Goal: Task Accomplishment & Management: Complete application form

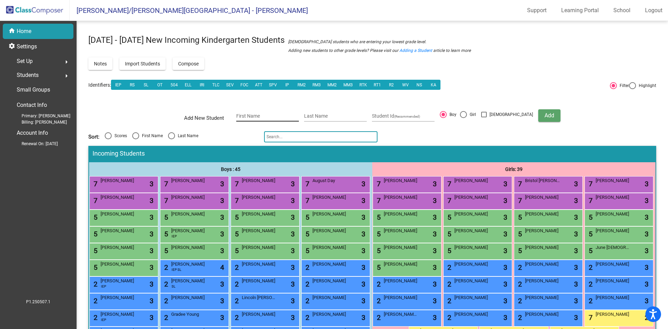
scroll to position [70, 0]
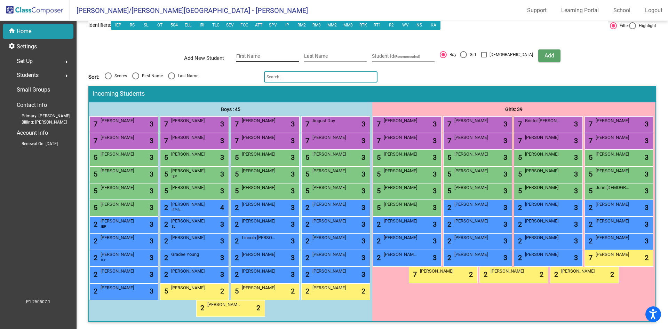
click at [279, 47] on div "First Name" at bounding box center [267, 54] width 63 height 14
click at [279, 54] on input "First Name" at bounding box center [267, 57] width 63 height 6
click at [262, 54] on input "First Name" at bounding box center [267, 57] width 63 height 6
type input "[PERSON_NAME]"
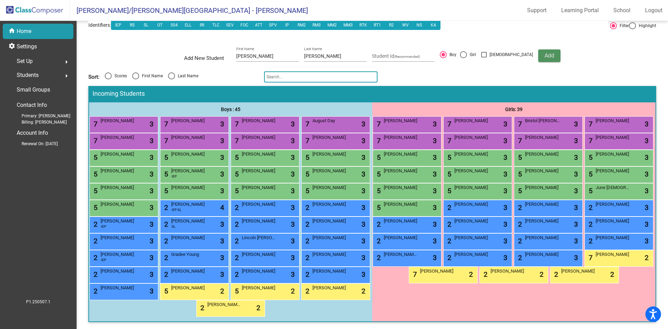
click at [545, 52] on span "Add" at bounding box center [550, 55] width 10 height 7
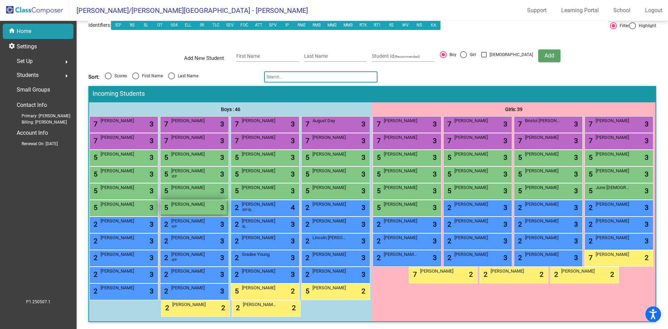
click at [170, 214] on div "5 [PERSON_NAME] lock do_not_disturb_alt 3" at bounding box center [193, 207] width 66 height 14
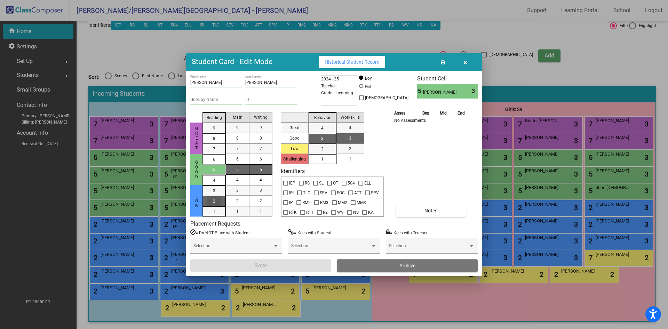
click at [213, 194] on span "2" at bounding box center [214, 191] width 2 height 6
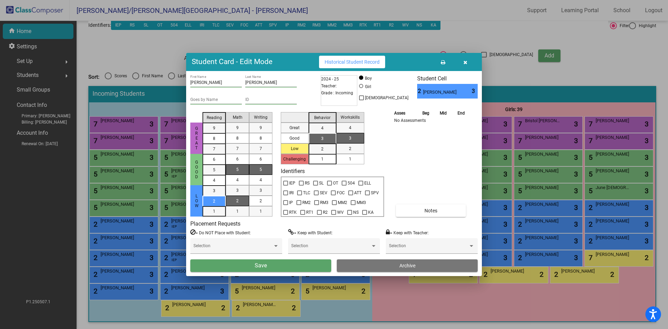
click at [236, 205] on div "2" at bounding box center [238, 201] width 14 height 10
click at [264, 167] on div "5" at bounding box center [261, 169] width 14 height 10
click at [328, 136] on div "3" at bounding box center [323, 138] width 14 height 10
click at [352, 158] on div "1" at bounding box center [350, 159] width 14 height 10
click at [293, 268] on button "Save" at bounding box center [260, 265] width 141 height 13
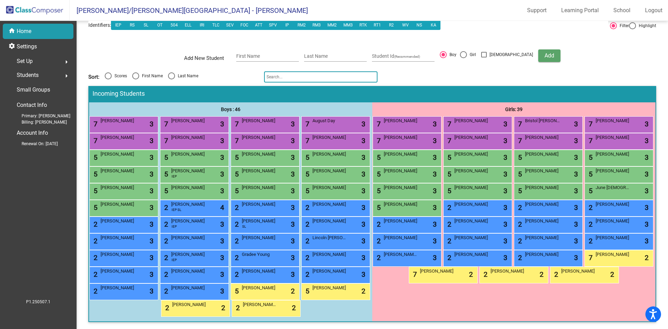
scroll to position [0, 0]
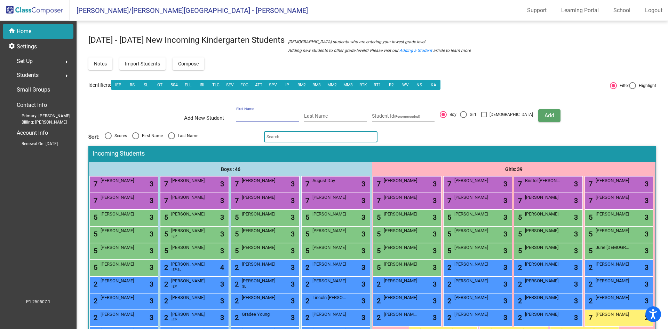
click at [277, 115] on input "First Name" at bounding box center [267, 116] width 63 height 6
type input "Addalie"
type input "[PERSON_NAME]"
click at [467, 116] on div at bounding box center [463, 114] width 7 height 7
click at [464, 118] on input "Girl" at bounding box center [463, 118] width 0 height 0
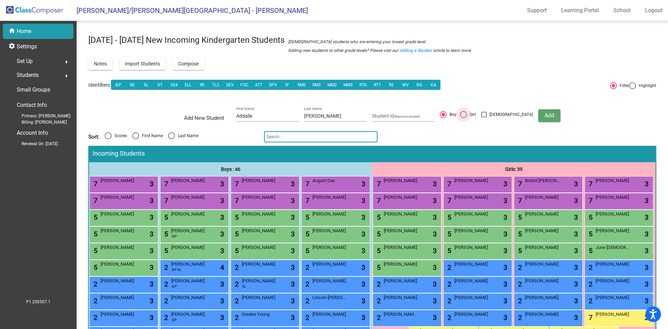
radio input "true"
click at [545, 114] on span "Add" at bounding box center [550, 115] width 10 height 7
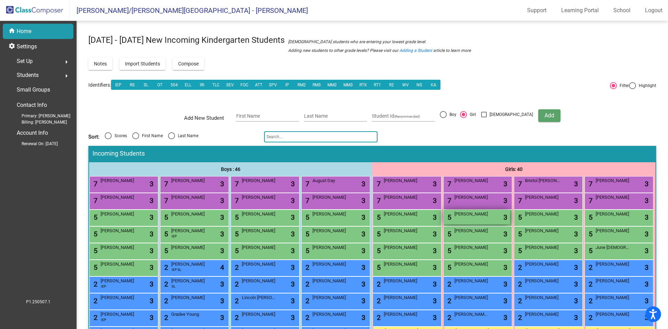
scroll to position [70, 0]
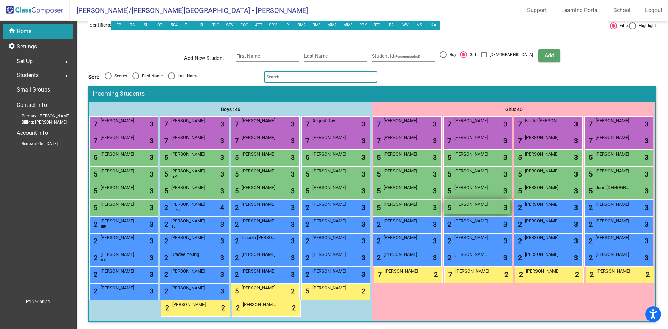
click at [454, 208] on span "[PERSON_NAME]" at bounding box center [471, 204] width 35 height 7
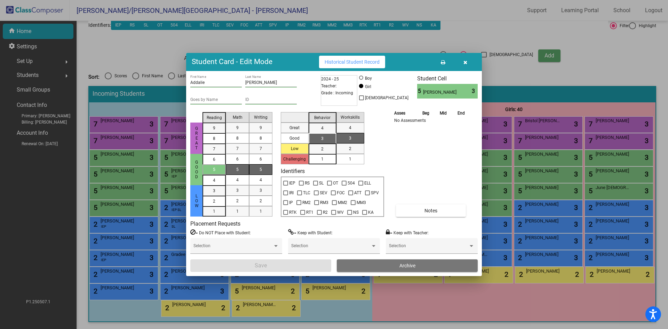
click at [220, 97] on div "Goes by Name" at bounding box center [216, 98] width 52 height 12
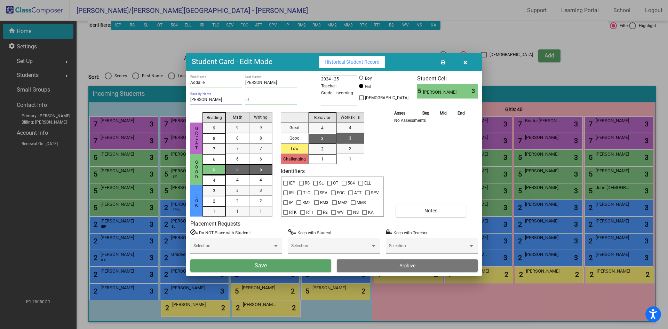
type input "[PERSON_NAME]"
click at [211, 168] on div "5" at bounding box center [214, 169] width 14 height 10
click at [244, 145] on mat-list-option "7" at bounding box center [237, 148] width 23 height 10
click at [259, 169] on div "5" at bounding box center [261, 169] width 14 height 10
click at [324, 137] on div "3" at bounding box center [323, 138] width 14 height 10
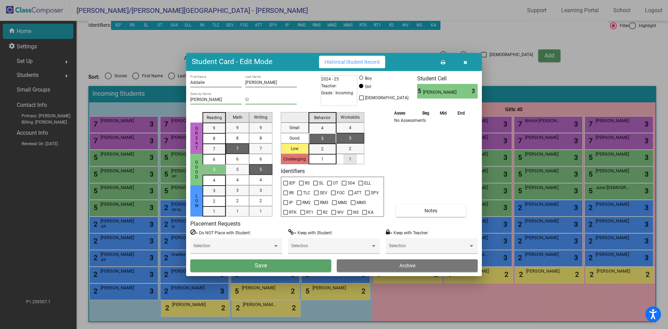
click at [353, 159] on div "1" at bounding box center [350, 159] width 14 height 10
click at [293, 262] on button "Save" at bounding box center [260, 265] width 141 height 13
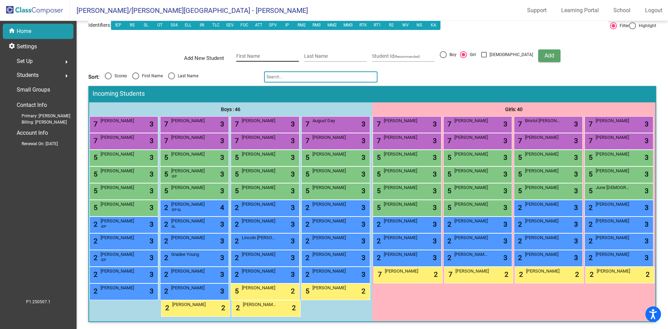
click at [273, 47] on div "First Name" at bounding box center [267, 54] width 63 height 14
type input "[PERSON_NAME]"
type input "Soehr"
click at [543, 49] on button "Add" at bounding box center [549, 55] width 22 height 13
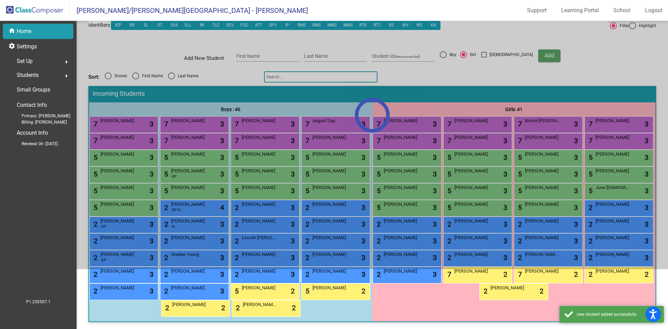
scroll to position [110, 0]
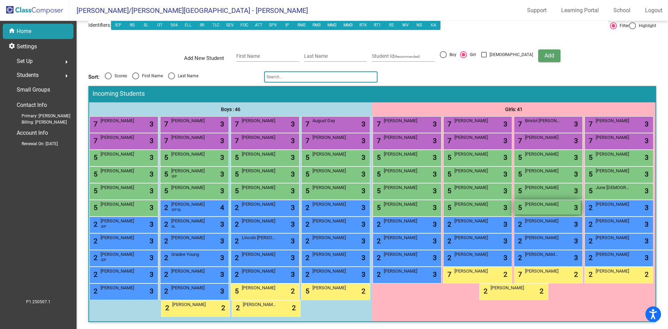
click at [519, 200] on div "5 [PERSON_NAME] lock do_not_disturb_alt 3" at bounding box center [547, 207] width 66 height 14
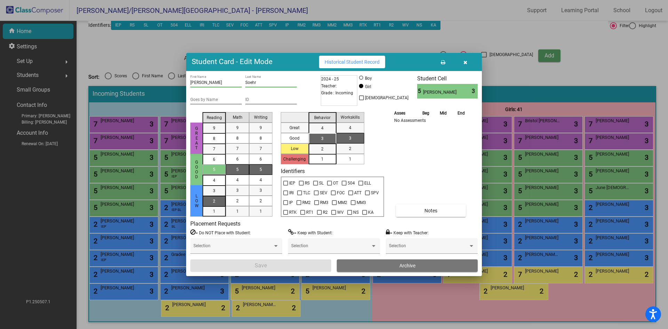
click at [212, 196] on div "2" at bounding box center [214, 190] width 14 height 10
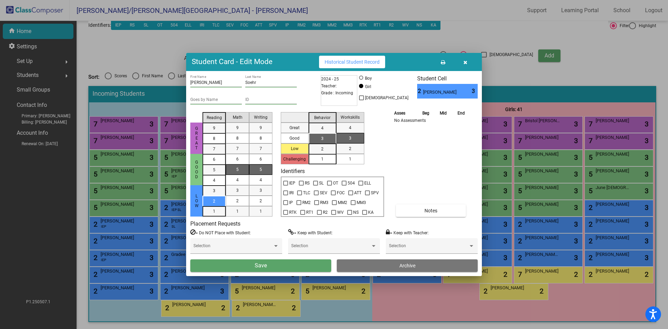
click at [244, 169] on div "5" at bounding box center [238, 169] width 14 height 10
click at [259, 171] on div "5" at bounding box center [261, 169] width 14 height 10
click at [329, 138] on div "3" at bounding box center [323, 138] width 14 height 10
click at [356, 160] on div "1" at bounding box center [350, 159] width 14 height 10
click at [293, 263] on button "Save" at bounding box center [260, 265] width 141 height 13
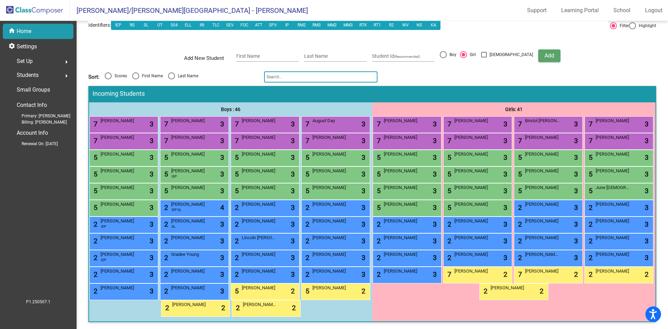
scroll to position [6, 0]
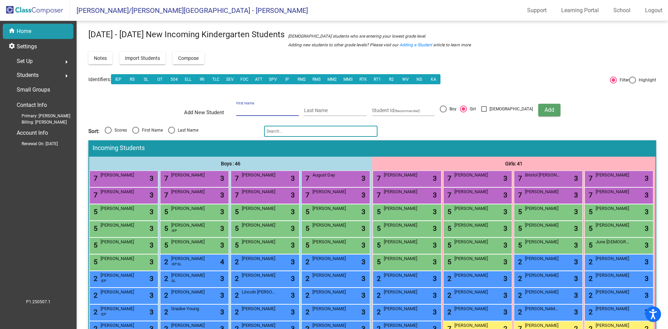
click at [253, 110] on input "First Name" at bounding box center [267, 111] width 63 height 6
type input "Daxton"
type input "[PERSON_NAME]"
click at [447, 110] on div at bounding box center [443, 108] width 7 height 7
click at [443, 112] on input "Boy" at bounding box center [443, 112] width 0 height 0
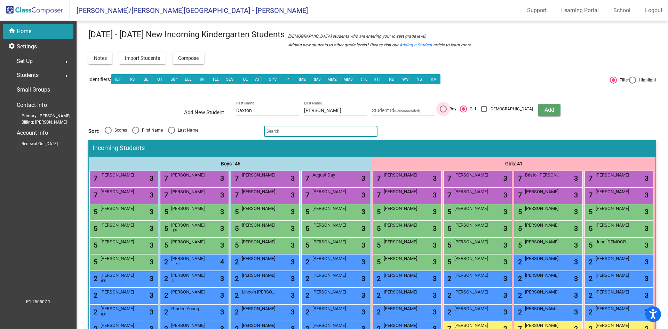
radio input "true"
click at [545, 109] on span "Add" at bounding box center [550, 109] width 10 height 7
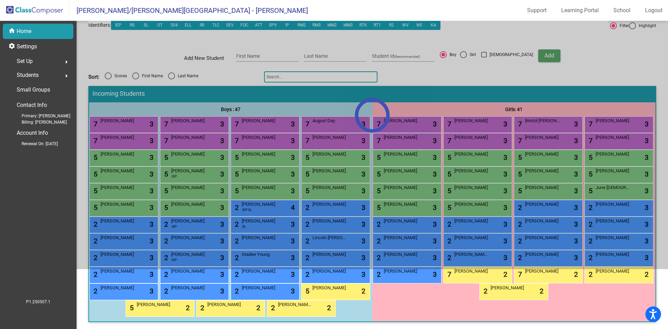
scroll to position [110, 0]
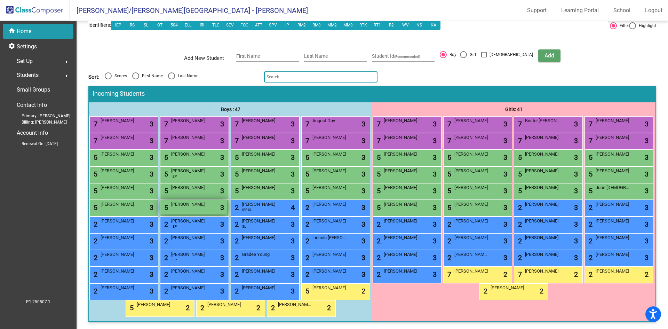
click at [171, 201] on span "[PERSON_NAME]" at bounding box center [188, 204] width 35 height 7
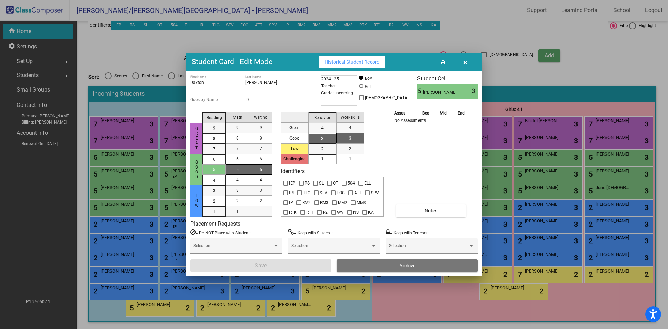
click at [205, 97] on div "Goes by Name" at bounding box center [216, 98] width 52 height 12
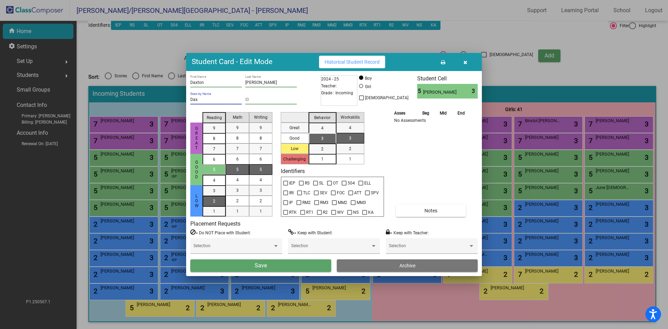
type input "Dax"
click at [210, 196] on div "2" at bounding box center [214, 190] width 14 height 10
click at [243, 168] on div "5" at bounding box center [238, 169] width 14 height 10
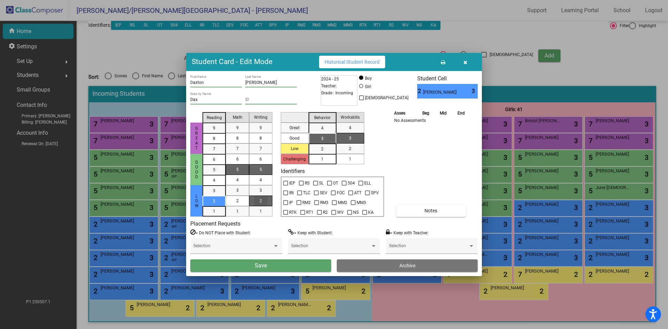
click at [265, 198] on div "2" at bounding box center [261, 201] width 14 height 10
click at [321, 135] on div "3" at bounding box center [323, 138] width 14 height 10
click at [347, 160] on div "1" at bounding box center [350, 159] width 14 height 10
click at [290, 263] on button "Save" at bounding box center [260, 265] width 141 height 13
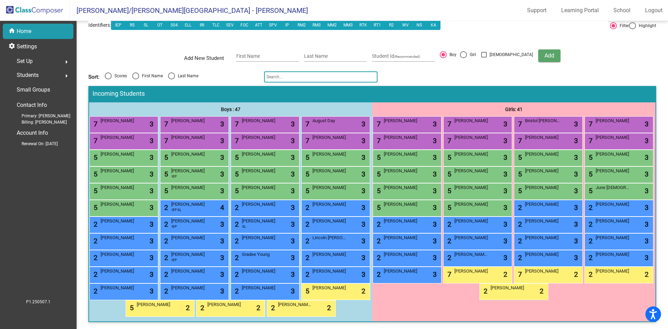
scroll to position [0, 0]
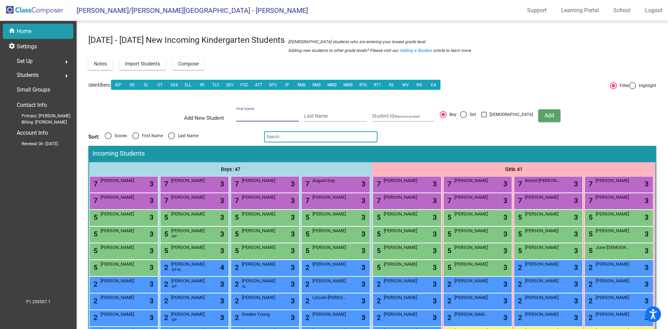
click at [292, 117] on input "First Name" at bounding box center [267, 116] width 63 height 6
type input "[PERSON_NAME]"
click at [538, 116] on button "Add" at bounding box center [549, 115] width 22 height 13
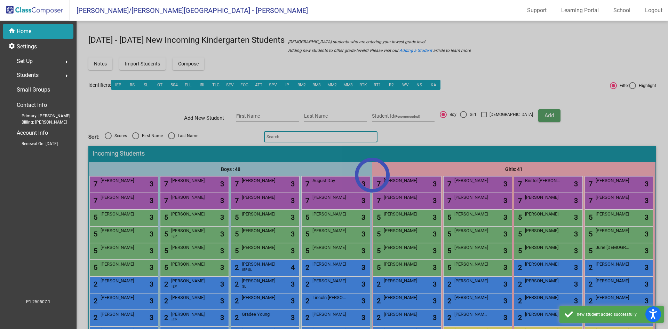
scroll to position [104, 0]
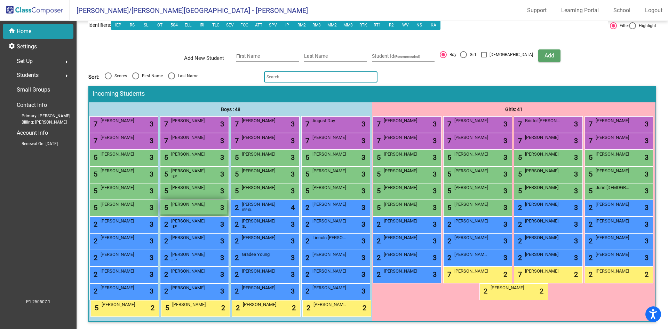
click at [175, 200] on div "5 [PERSON_NAME] lock do_not_disturb_alt 3" at bounding box center [193, 207] width 66 height 14
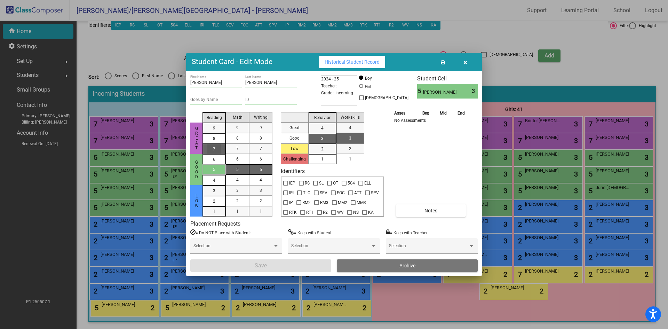
click at [213, 133] on div "7" at bounding box center [214, 128] width 14 height 10
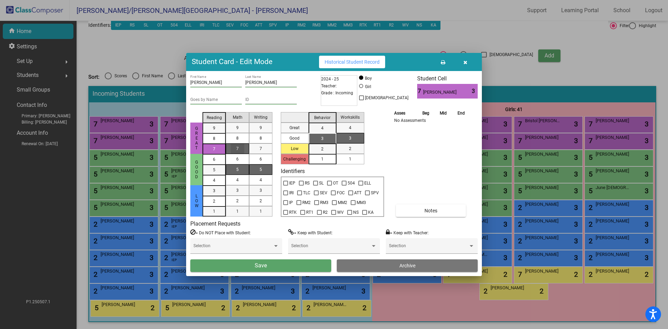
click at [229, 148] on mat-list-option "7" at bounding box center [237, 148] width 23 height 10
click at [264, 168] on div "5" at bounding box center [261, 169] width 14 height 10
click at [324, 139] on div "3" at bounding box center [323, 138] width 14 height 10
click at [359, 160] on mat-list-option "1" at bounding box center [351, 159] width 28 height 10
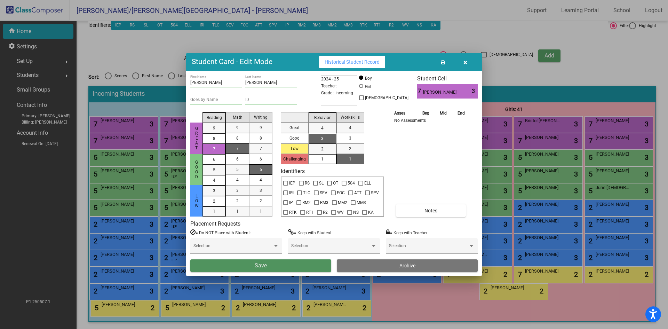
click at [281, 267] on button "Save" at bounding box center [260, 265] width 141 height 13
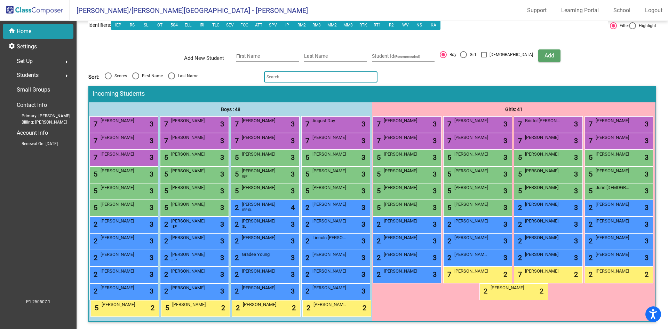
scroll to position [0, 0]
